Goal: Information Seeking & Learning: Learn about a topic

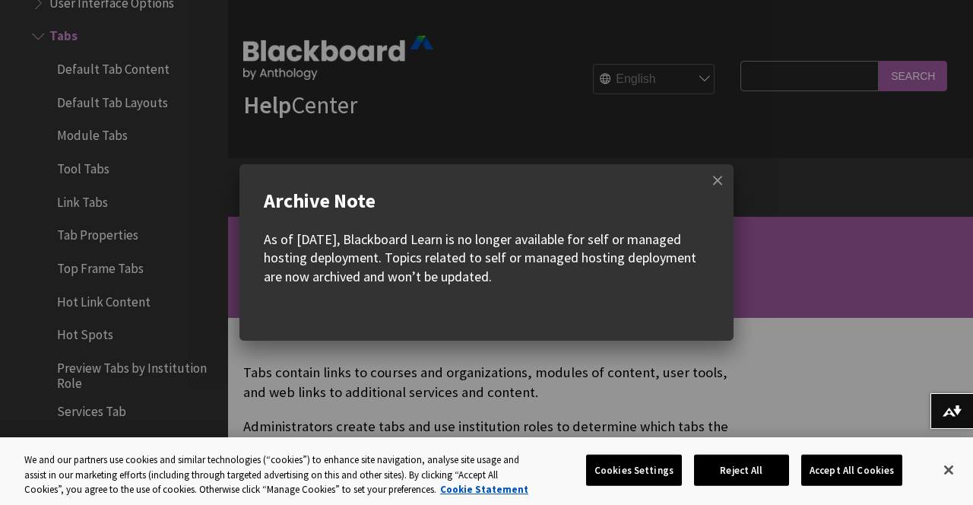
click at [710, 193] on span at bounding box center [717, 180] width 32 height 32
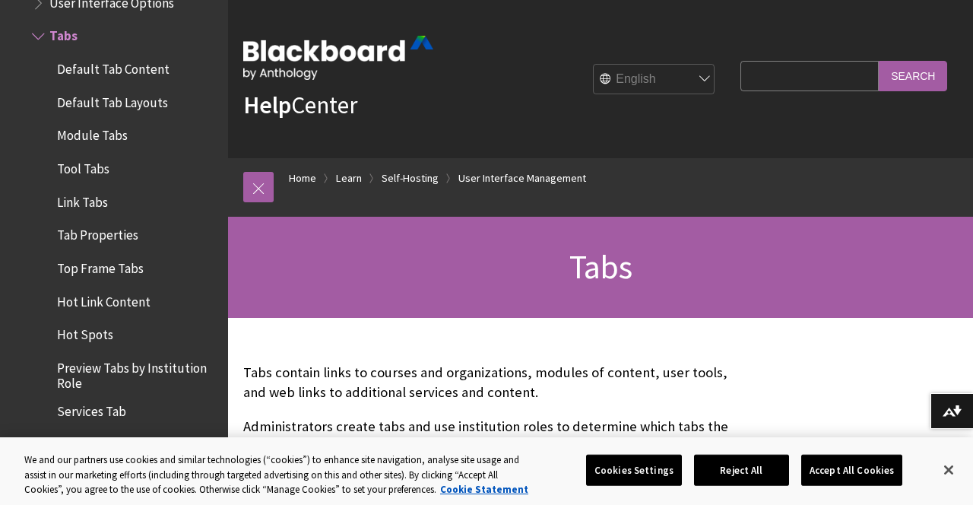
click at [719, 179] on span at bounding box center [717, 180] width 32 height 32
click at [820, 81] on input "Search Query" at bounding box center [809, 76] width 138 height 30
type input "Black board"
click at [913, 90] on input "Search" at bounding box center [912, 76] width 68 height 30
click at [922, 81] on input "Search" at bounding box center [912, 76] width 68 height 30
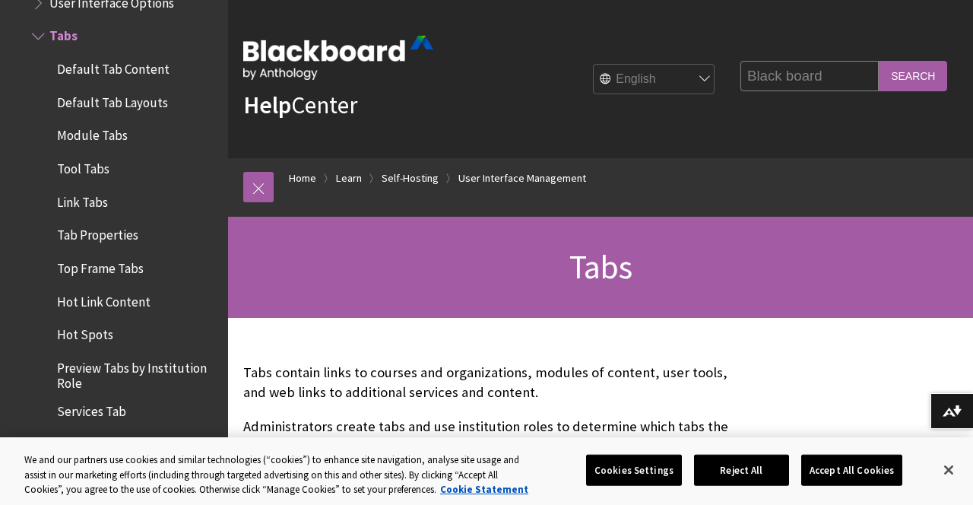
click at [919, 77] on input "Search" at bounding box center [912, 76] width 68 height 30
click at [912, 88] on input "Search" at bounding box center [912, 76] width 68 height 30
click at [918, 84] on input "Search" at bounding box center [912, 76] width 68 height 30
click at [919, 84] on input "Search" at bounding box center [912, 76] width 68 height 30
click at [924, 81] on input "Search" at bounding box center [912, 76] width 68 height 30
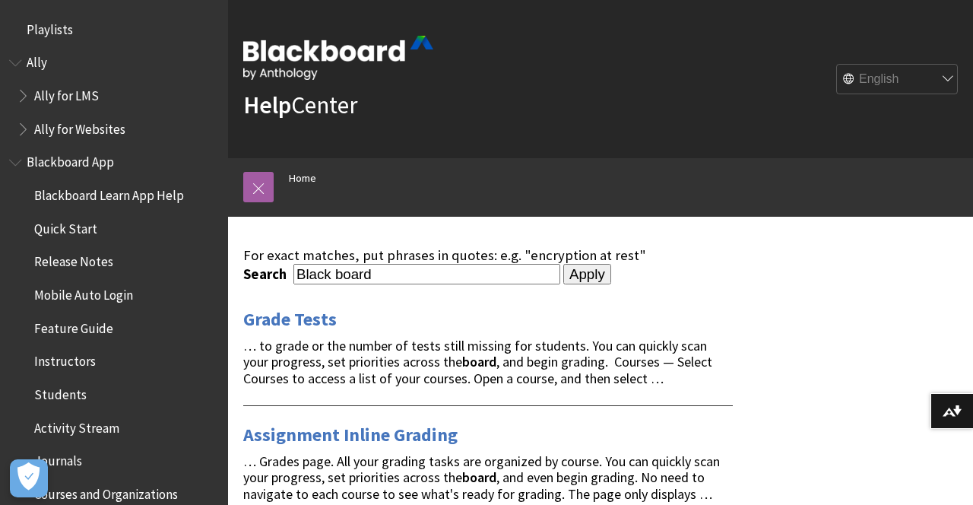
click at [87, 103] on span "Ally for LMS" at bounding box center [66, 93] width 65 height 21
click at [123, 127] on span "Ally for Websites" at bounding box center [118, 129] width 202 height 26
click at [109, 160] on span "Blackboard App" at bounding box center [70, 160] width 87 height 21
click at [89, 167] on span "Blackboard App" at bounding box center [72, 160] width 91 height 21
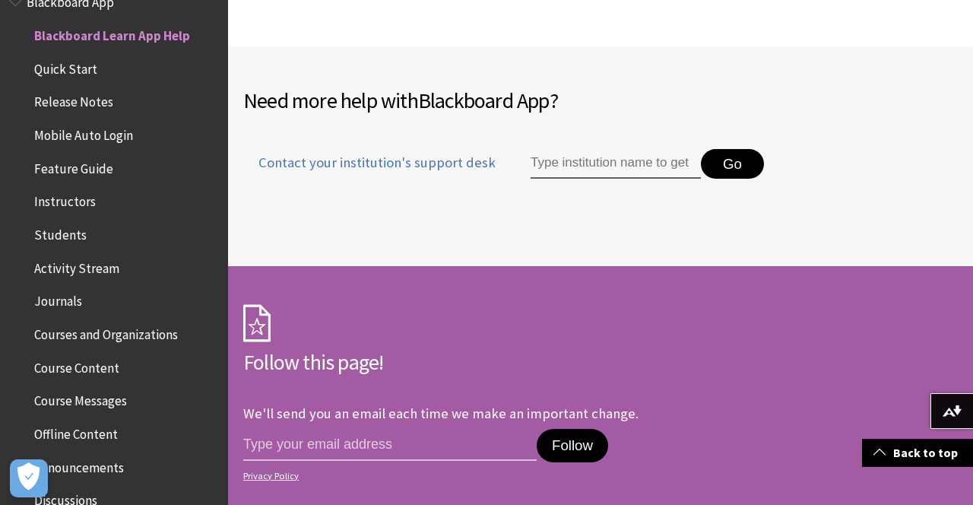
scroll to position [1125, 0]
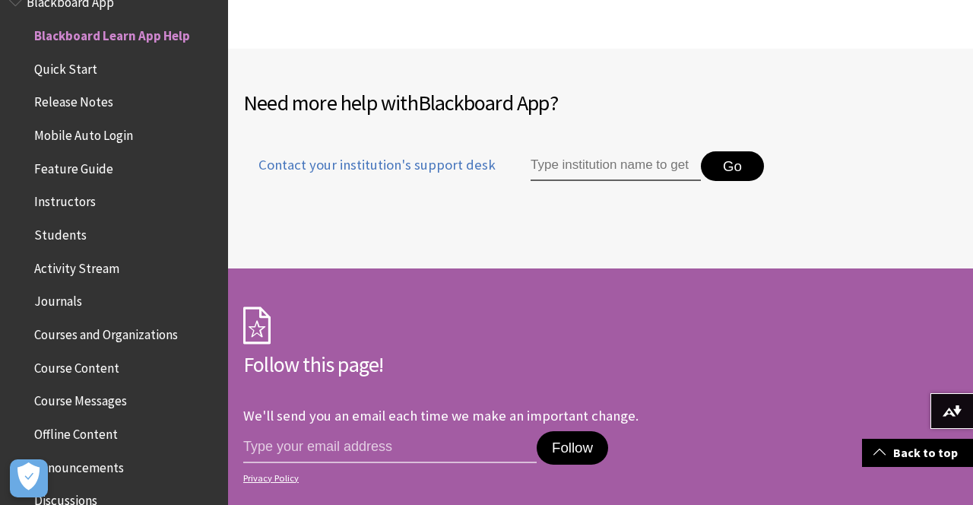
click at [717, 174] on button "Go" at bounding box center [732, 166] width 63 height 30
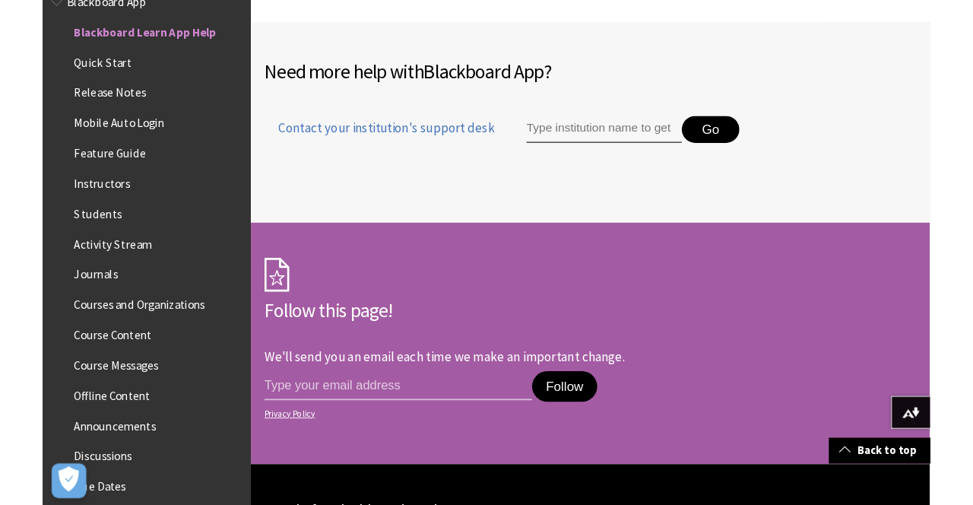
scroll to position [1173, 0]
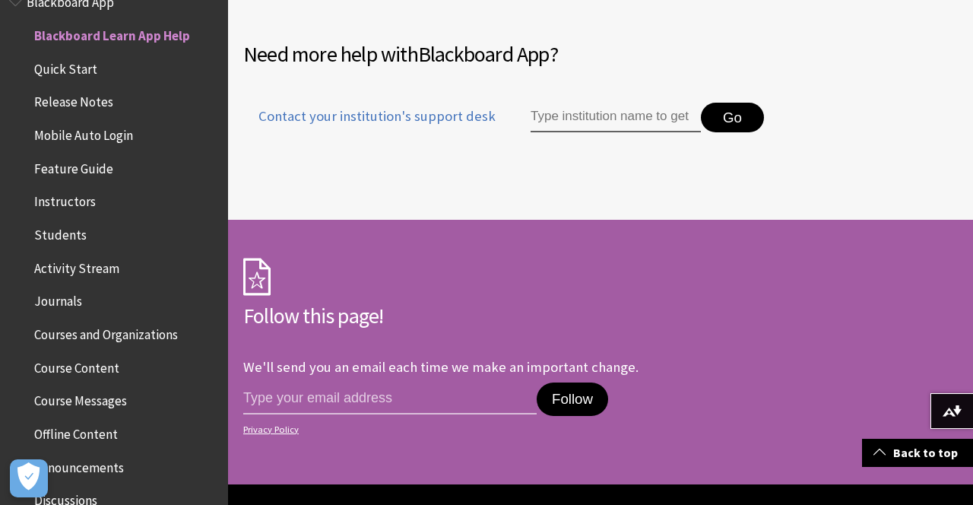
click at [937, 447] on link "Back to top" at bounding box center [917, 452] width 111 height 28
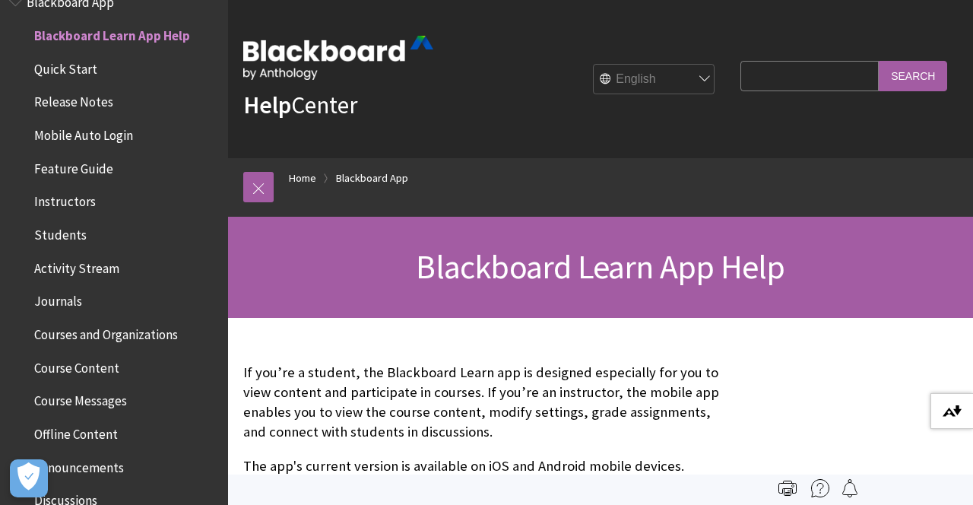
click at [950, 403] on button "Download alternative formats ..." at bounding box center [951, 411] width 43 height 36
click at [942, 415] on img at bounding box center [951, 411] width 19 height 12
click at [937, 395] on button "Download alternative formats ..." at bounding box center [951, 411] width 43 height 36
click at [945, 419] on button "Download alternative formats ..." at bounding box center [951, 411] width 43 height 36
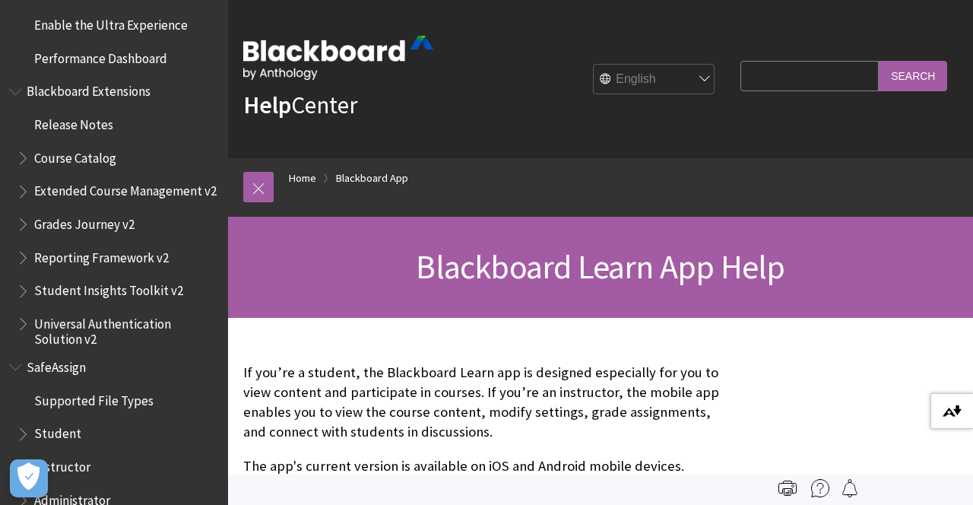
scroll to position [1598, 0]
